Goal: Complete application form

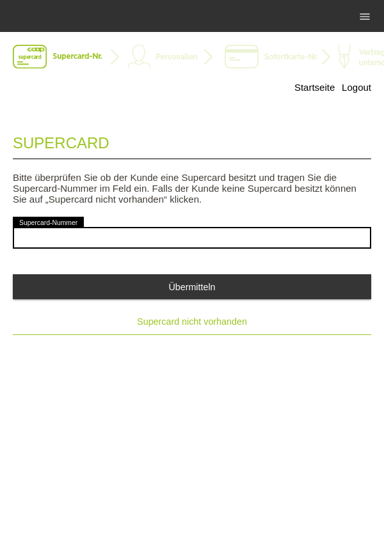
click at [218, 333] on button "Supercard nicht vorhanden" at bounding box center [192, 322] width 358 height 26
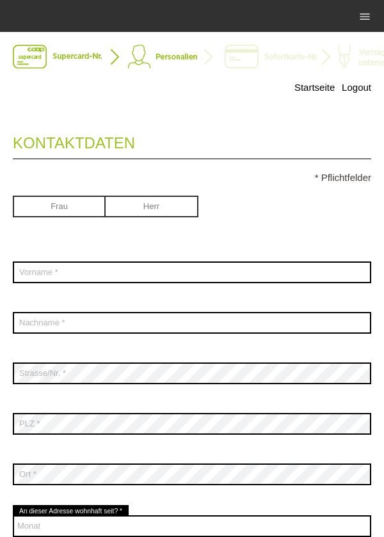
click at [159, 214] on input "radio" at bounding box center [152, 205] width 93 height 19
radio input "true"
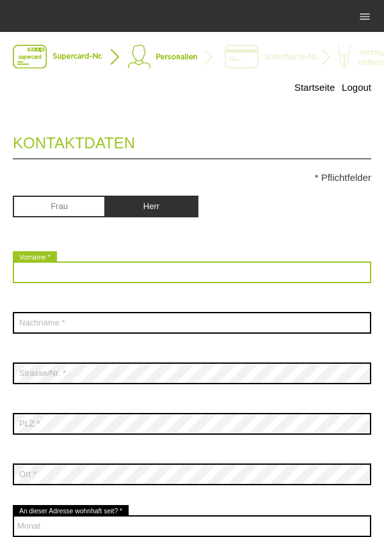
click at [257, 269] on input "text" at bounding box center [192, 273] width 358 height 22
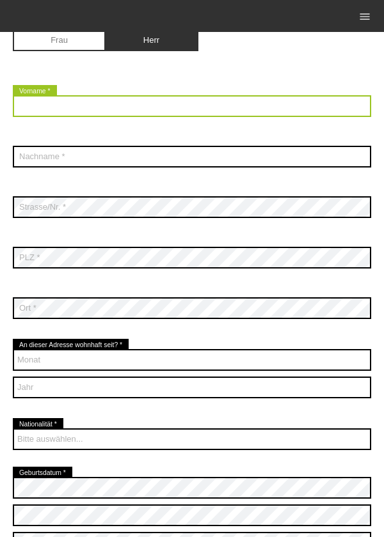
scroll to position [171, 0]
